Goal: Check status: Check status

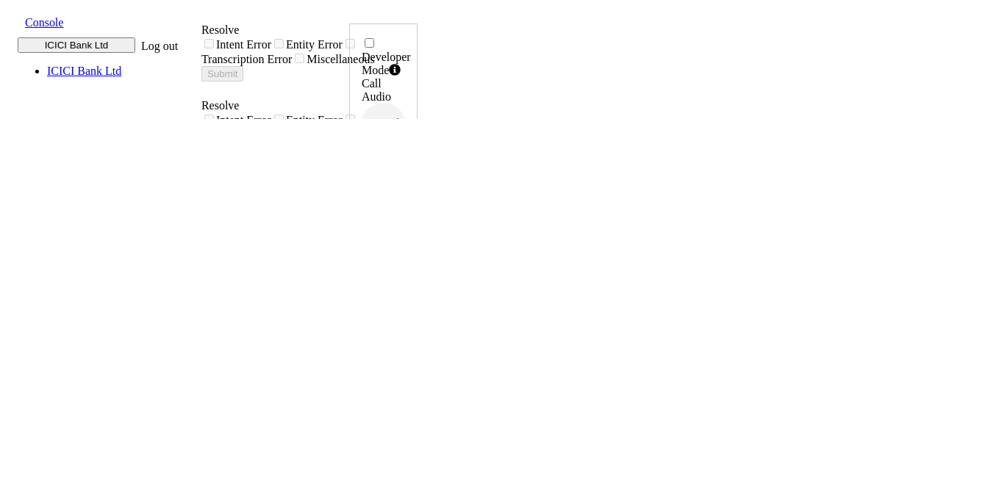
click at [407, 291] on icon at bounding box center [402, 297] width 10 height 12
drag, startPoint x: 885, startPoint y: 320, endPoint x: 936, endPoint y: 326, distance: 51.0
click at [417, 326] on div "Developer Mode Call Audio 0.5x 1x 1.5x 2x 4x UUID 004PHVNLISC4RCDM ... Phone Nu…" at bounding box center [383, 494] width 68 height 940
copy h6 "15:49:19"
click at [407, 291] on icon at bounding box center [402, 297] width 10 height 12
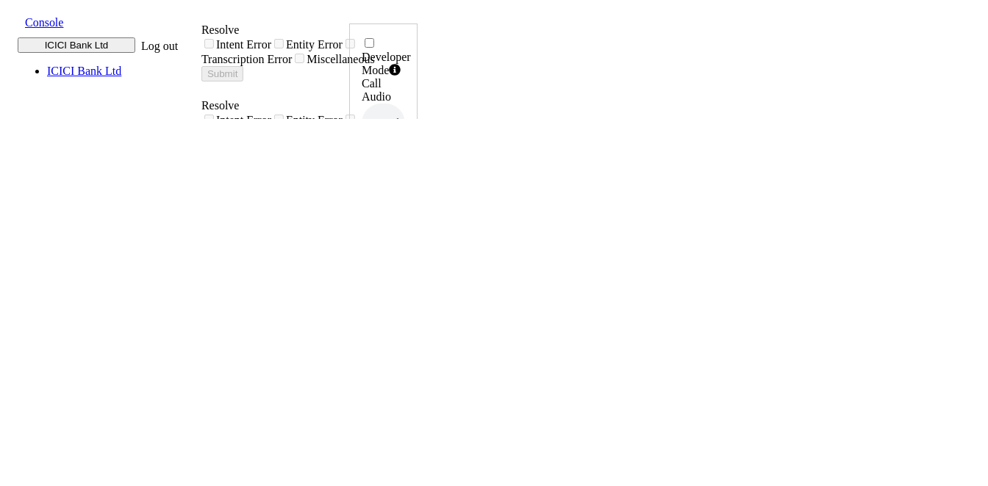
drag, startPoint x: 891, startPoint y: 323, endPoint x: 915, endPoint y: 326, distance: 23.6
drag, startPoint x: 915, startPoint y: 326, endPoint x: 888, endPoint y: 325, distance: 27.2
drag, startPoint x: 888, startPoint y: 325, endPoint x: 932, endPoint y: 325, distance: 44.1
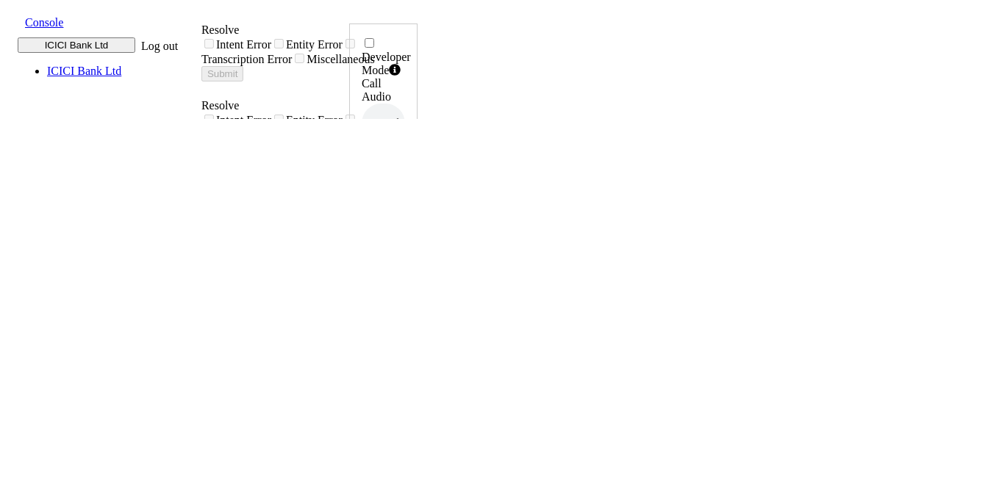
copy h6 "15:57:09"
click at [407, 291] on icon at bounding box center [402, 297] width 10 height 12
drag, startPoint x: 885, startPoint y: 322, endPoint x: 933, endPoint y: 329, distance: 48.3
click at [417, 329] on div "Developer Mode Call Audio 0.5x 1x 1.5x 2x 4x UUID 004PHVNLISC4RCDM ... Phone Nu…" at bounding box center [383, 485] width 68 height 922
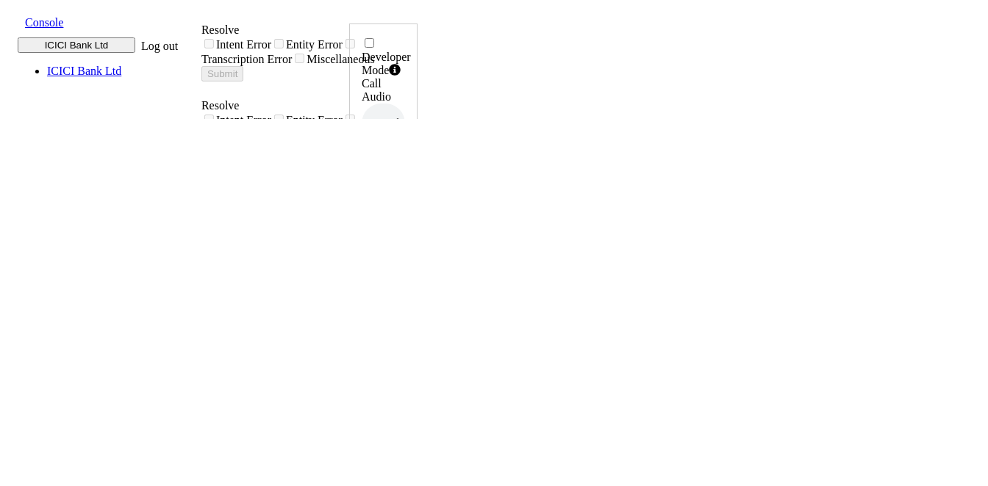
copy h6 "15:59:17"
click at [407, 291] on icon at bounding box center [402, 297] width 10 height 12
drag, startPoint x: 882, startPoint y: 322, endPoint x: 932, endPoint y: 323, distance: 50.7
click at [417, 323] on div "Developer Mode Call Audio 0.5x 1x 1.5x 2x 4x UUID 004PHVNLISC4RCDM ... Phone Nu…" at bounding box center [383, 494] width 68 height 940
copy h6 "16:02:58"
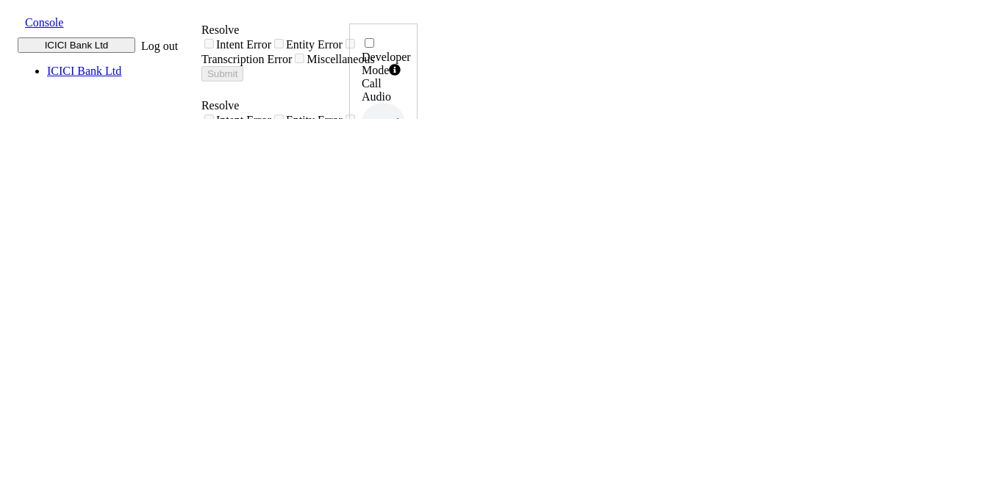
click at [407, 291] on icon at bounding box center [402, 297] width 10 height 12
drag, startPoint x: 885, startPoint y: 320, endPoint x: 938, endPoint y: 332, distance: 53.5
click at [417, 332] on div "Developer Mode Call Audio 0.5x 1x 1.5x 2x 4x UUID 004PHVNLISC4RCDM ... Phone Nu…" at bounding box center [383, 494] width 68 height 940
click at [405, 434] on h6 "01:52" at bounding box center [383, 438] width 43 height 9
drag, startPoint x: 883, startPoint y: 328, endPoint x: 935, endPoint y: 326, distance: 52.2
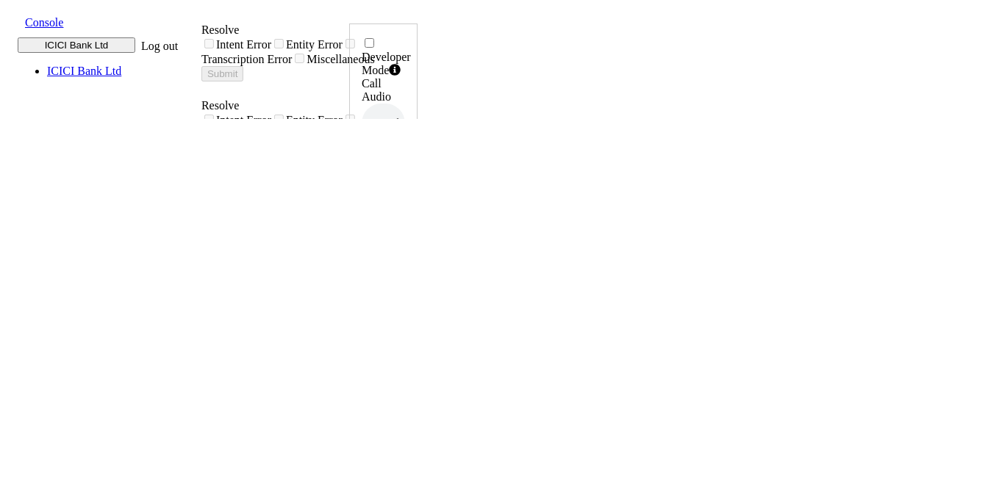
click at [417, 326] on div "Developer Mode Call Audio 0.5x 1x 1.5x 2x 4x UUID 004PHVNLISC4RCDM ... Phone Nu…" at bounding box center [383, 494] width 68 height 940
copy h6 "16:05:54"
click at [407, 291] on icon at bounding box center [402, 297] width 10 height 12
drag, startPoint x: 887, startPoint y: 329, endPoint x: 932, endPoint y: 331, distance: 44.8
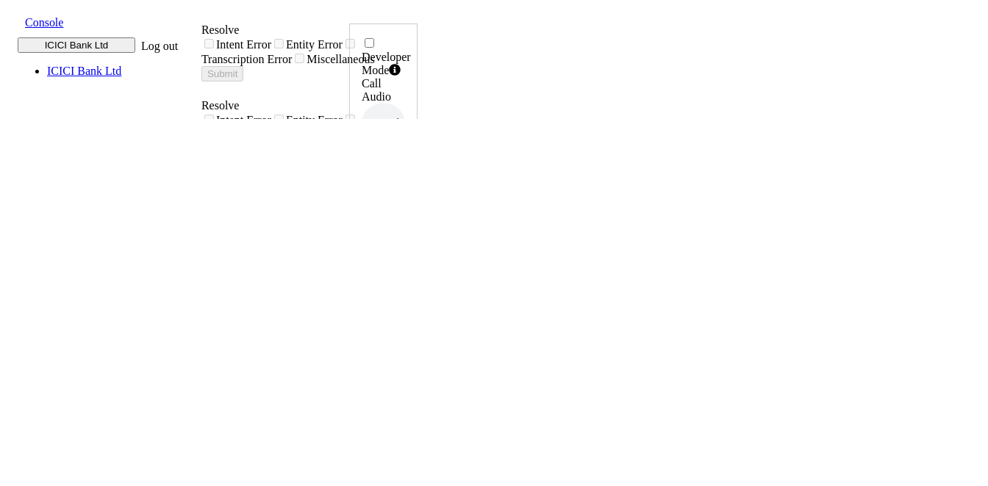
copy h6 "16:14:43"
click at [405, 223] on div "UUID 004PHVNLISC4RCDM ..." at bounding box center [383, 263] width 43 height 81
click at [405, 291] on div at bounding box center [401, 297] width 8 height 13
drag, startPoint x: 883, startPoint y: 319, endPoint x: 936, endPoint y: 327, distance: 53.5
click at [417, 327] on div "Developer Mode Call Audio 0.5x 1x 1.5x 2x 4x UUID 004PHVNLISC4RCDM ... Phone Nu…" at bounding box center [383, 494] width 68 height 940
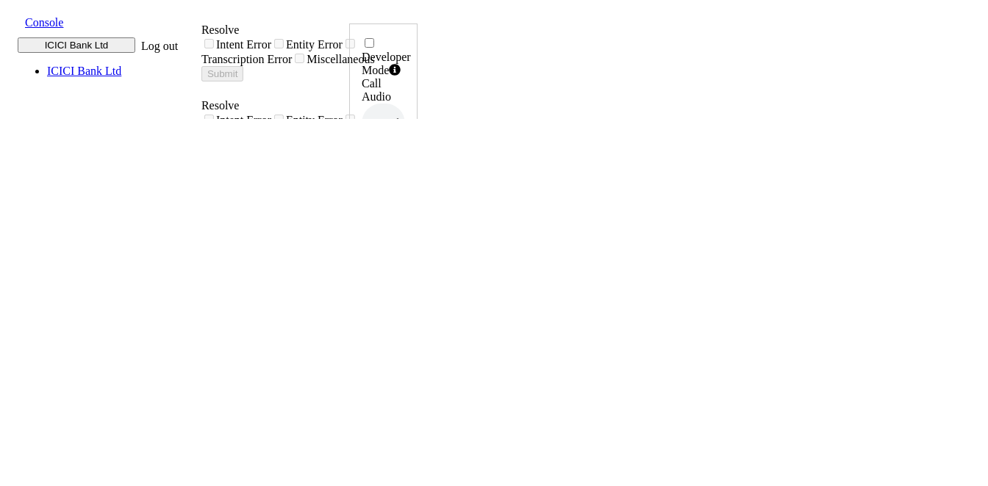
copy h6 "16:19:28"
click at [407, 291] on icon at bounding box center [402, 297] width 10 height 12
drag, startPoint x: 887, startPoint y: 325, endPoint x: 933, endPoint y: 326, distance: 46.3
copy h6 "16:22:48"
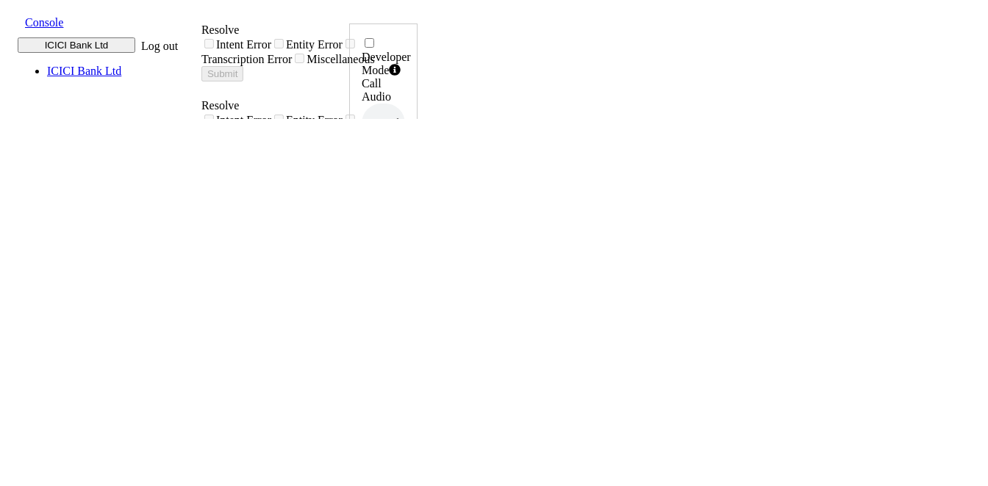
click at [407, 291] on icon at bounding box center [402, 297] width 10 height 12
drag, startPoint x: 888, startPoint y: 326, endPoint x: 934, endPoint y: 331, distance: 46.5
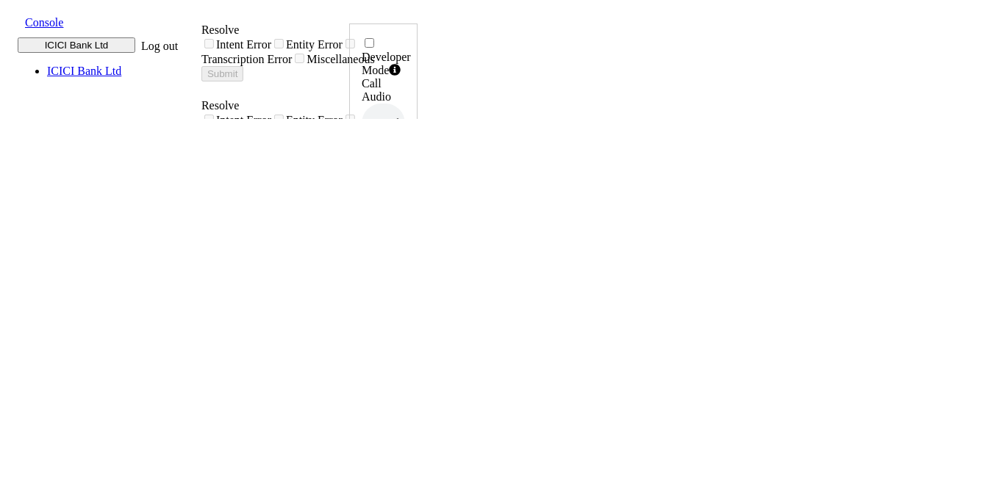
copy h6 "16:26:01"
click at [407, 291] on icon at bounding box center [402, 297] width 10 height 12
drag, startPoint x: 889, startPoint y: 324, endPoint x: 934, endPoint y: 328, distance: 45.0
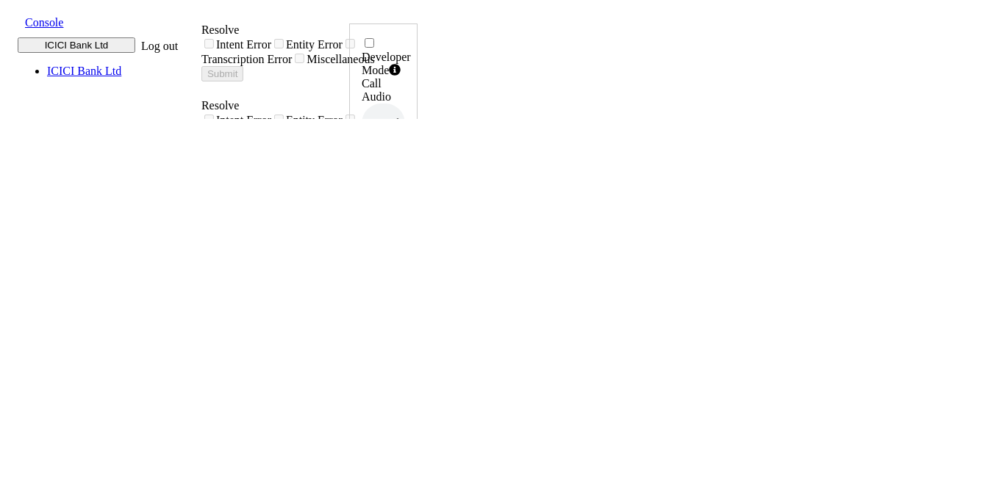
copy h6 "16:28:22"
click at [407, 291] on icon at bounding box center [402, 297] width 10 height 12
drag, startPoint x: 888, startPoint y: 323, endPoint x: 934, endPoint y: 329, distance: 46.0
copy h6 "16:31:03"
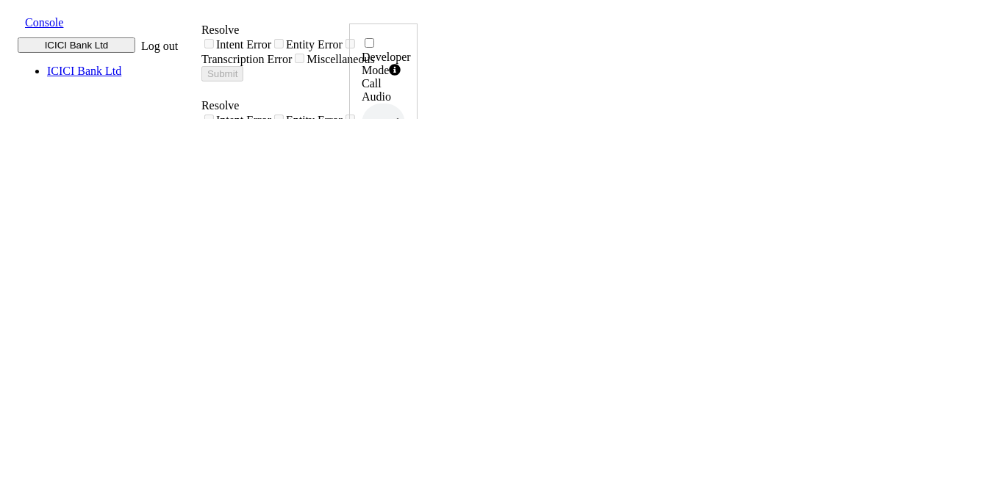
click at [407, 291] on icon at bounding box center [402, 297] width 10 height 12
drag, startPoint x: 882, startPoint y: 325, endPoint x: 933, endPoint y: 323, distance: 51.5
click at [417, 323] on div "Developer Mode Call Audio 0.5x 1x 1.5x 2x 4x UUID 004PHVNLISC4RCDM ... Phone Nu…" at bounding box center [383, 489] width 68 height 931
copy h6 "16:34:35"
click at [407, 291] on icon at bounding box center [402, 297] width 10 height 12
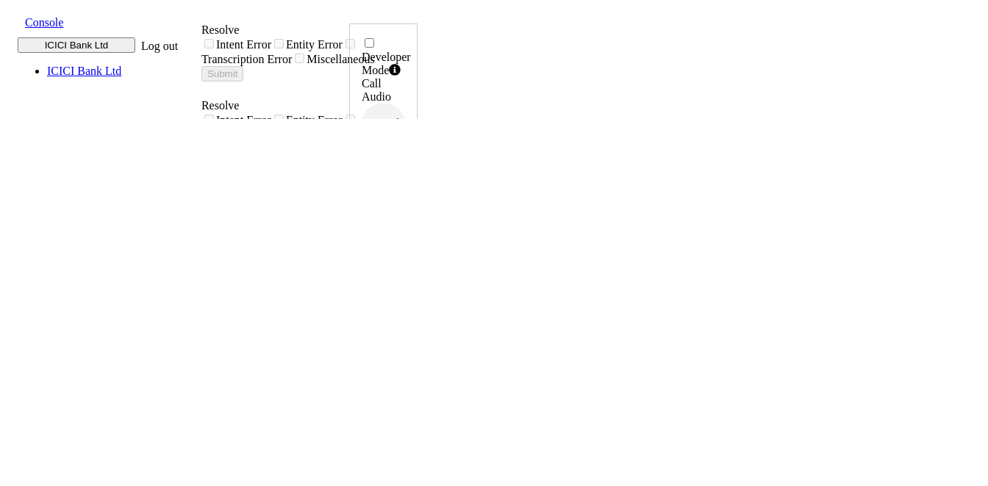
drag, startPoint x: 888, startPoint y: 323, endPoint x: 932, endPoint y: 330, distance: 44.7
click at [417, 330] on div "Developer Mode Call Audio 0.5x 1x 1.5x 2x 4x UUID 004PHVNLISC4RCDM ... Phone Nu…" at bounding box center [383, 494] width 68 height 940
copy h6 "16:38:07"
click at [407, 291] on icon at bounding box center [402, 297] width 10 height 12
drag, startPoint x: 886, startPoint y: 325, endPoint x: 934, endPoint y: 327, distance: 47.8
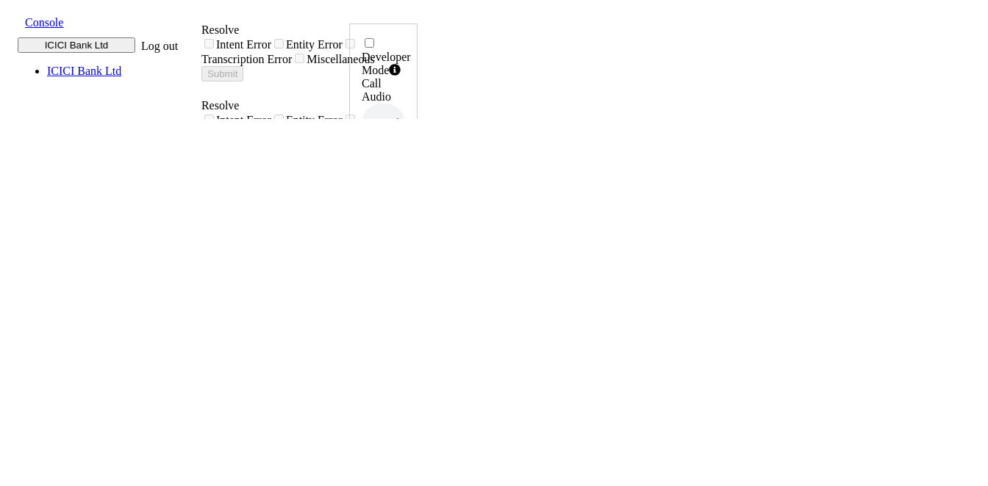
click at [417, 327] on div "Developer Mode Call Audio 0.5x 1x 1.5x 2x 4x UUID 004PHVNLISC4RCDM ... Phone Nu…" at bounding box center [383, 494] width 68 height 940
copy h6 "16:40:44"
click at [407, 291] on icon at bounding box center [402, 297] width 10 height 12
drag, startPoint x: 887, startPoint y: 320, endPoint x: 932, endPoint y: 329, distance: 46.4
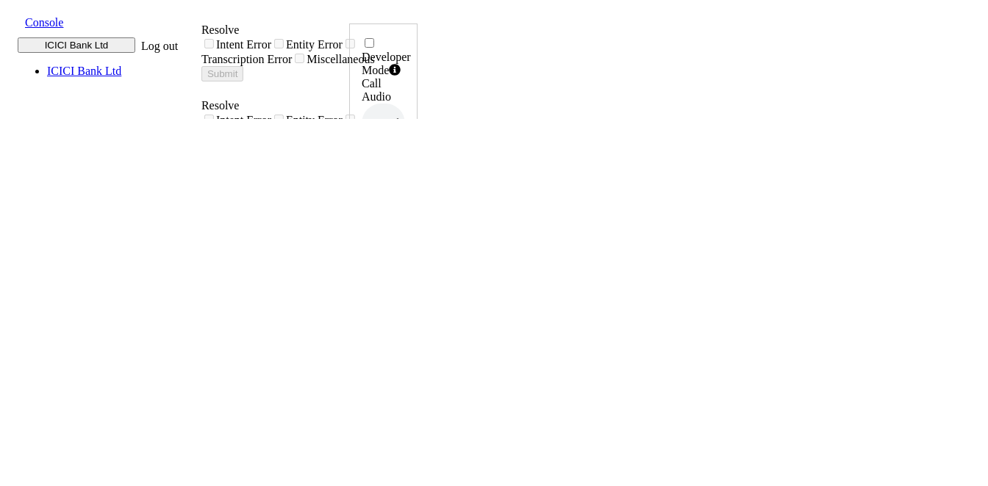
copy h6 "16:44:29"
click at [14, 12] on div "Console" at bounding box center [98, 22] width 184 height 32
click at [13, 22] on span at bounding box center [13, 21] width 0 height 16
click at [410, 32] on div "call report" at bounding box center [538, 25] width 257 height 13
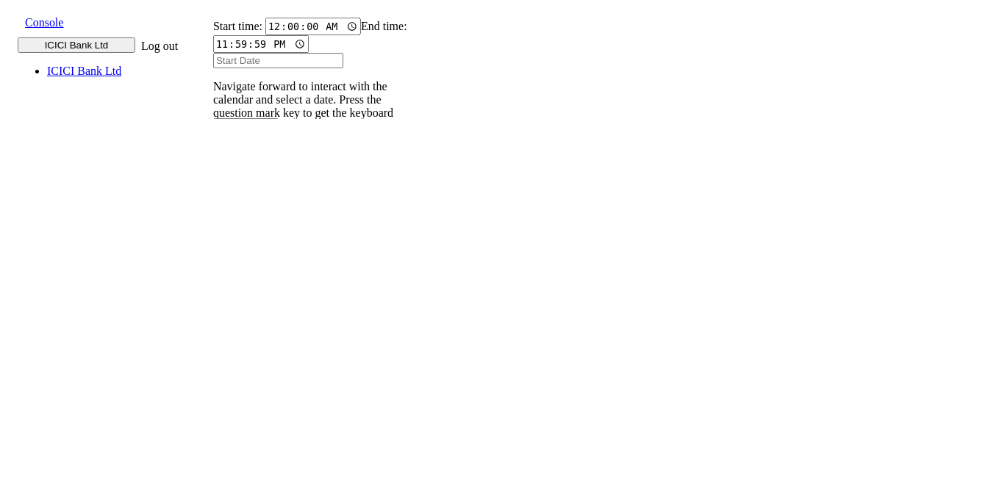
click at [249, 195] on input "text" at bounding box center [222, 202] width 54 height 15
type input "9820583145"
click at [260, 68] on input "Start Date" at bounding box center [278, 60] width 130 height 15
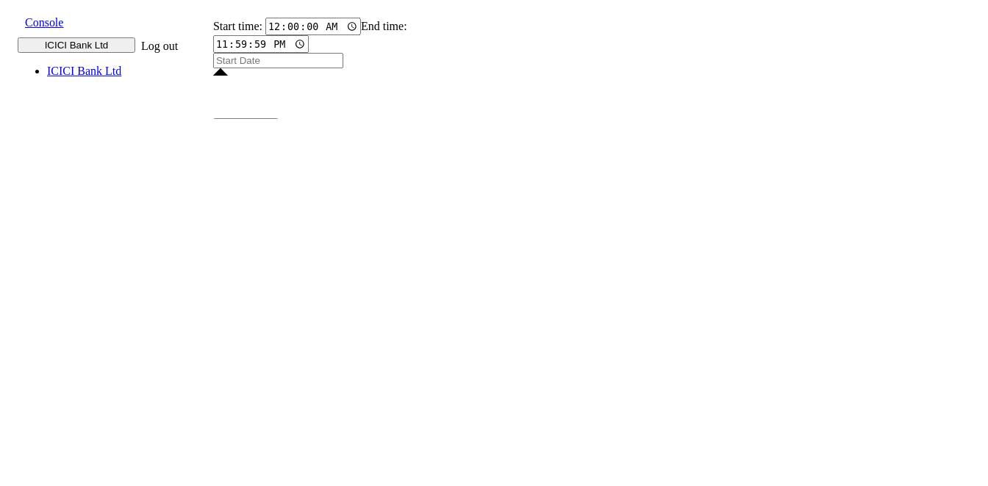
type input "[DATE]"
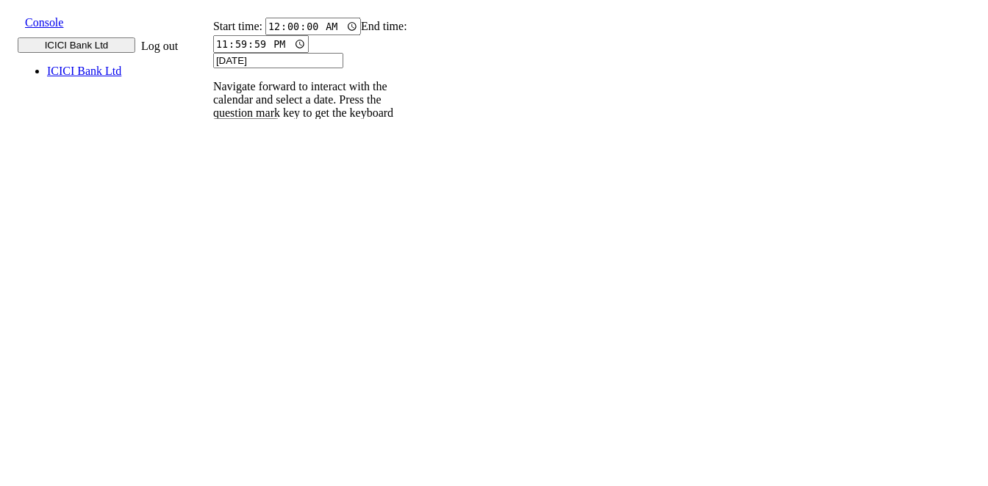
type input "[DATE]"
click at [249, 195] on input "9820583145" at bounding box center [222, 202] width 54 height 15
click at [211, 212] on icon at bounding box center [206, 217] width 10 height 10
click at [249, 195] on input "9820583145" at bounding box center [222, 202] width 54 height 15
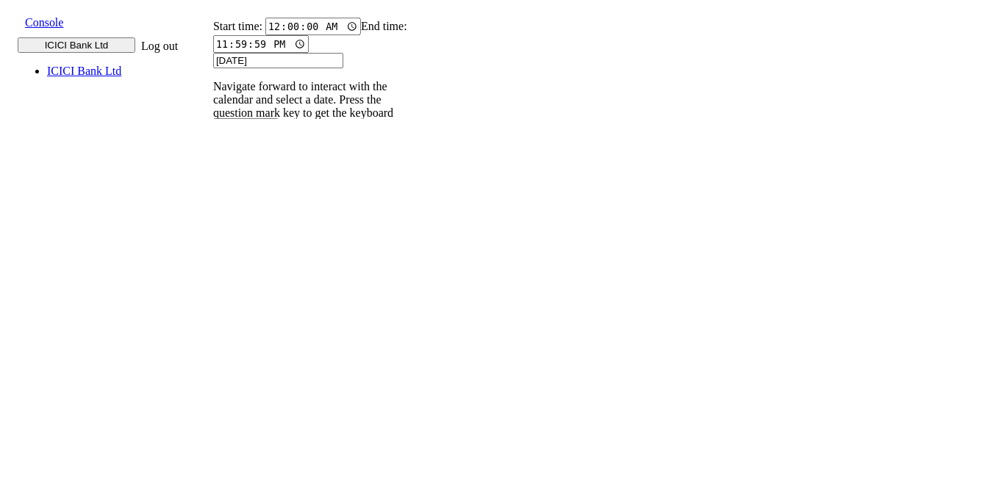
click at [211, 212] on icon at bounding box center [206, 217] width 10 height 10
click at [249, 179] on div "Caller Number Call UUID Custom Parameter" at bounding box center [222, 224] width 54 height 90
click at [249, 195] on input "text" at bounding box center [222, 202] width 54 height 15
type input "9820583145"
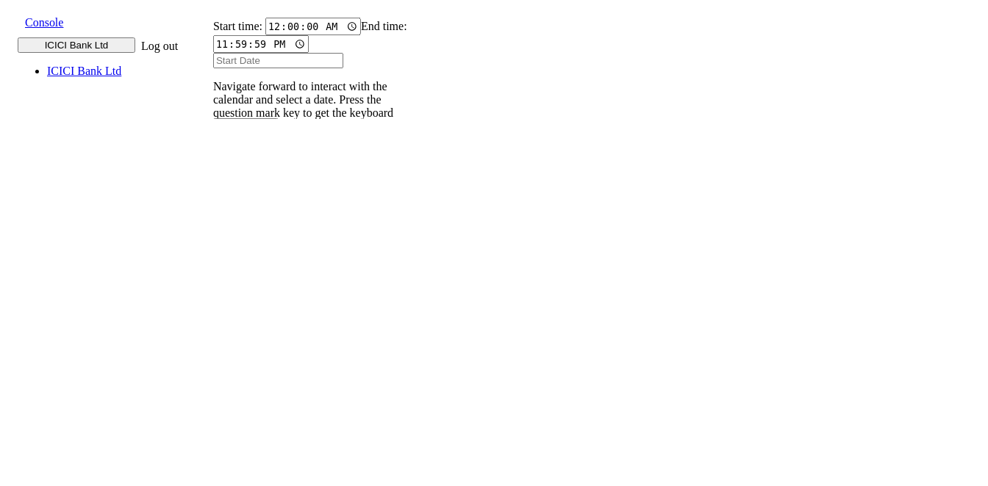
type input "[DATE]"
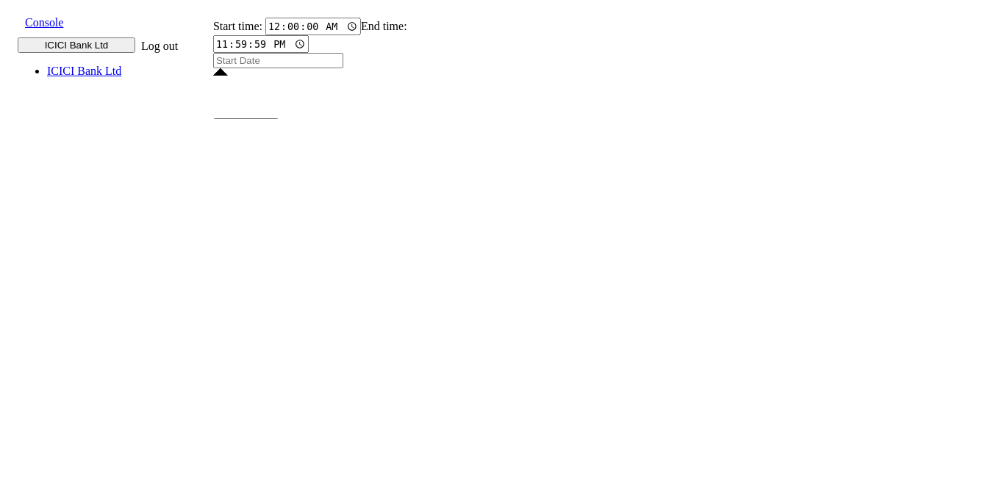
type input "[DATE]"
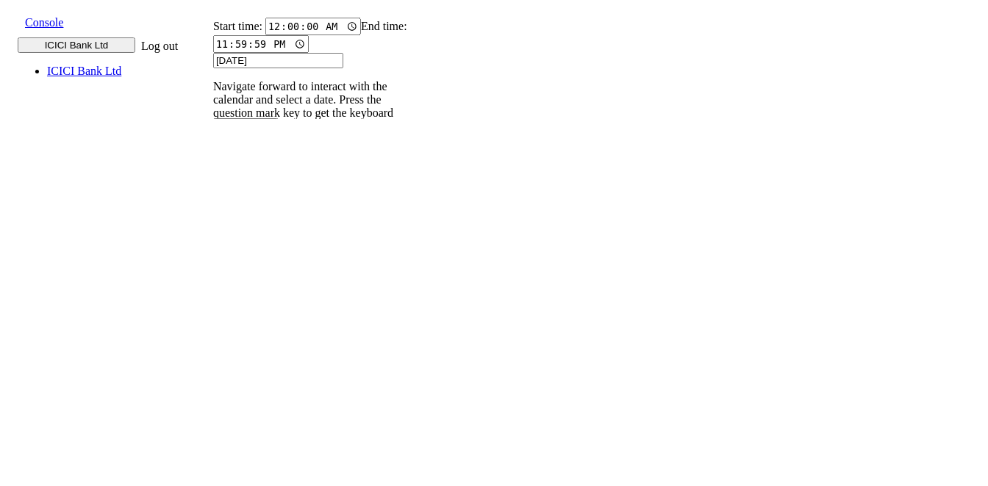
click at [411, 281] on div "Ooops.. something went wrong Try again." at bounding box center [303, 300] width 216 height 38
